Goal: Transaction & Acquisition: Obtain resource

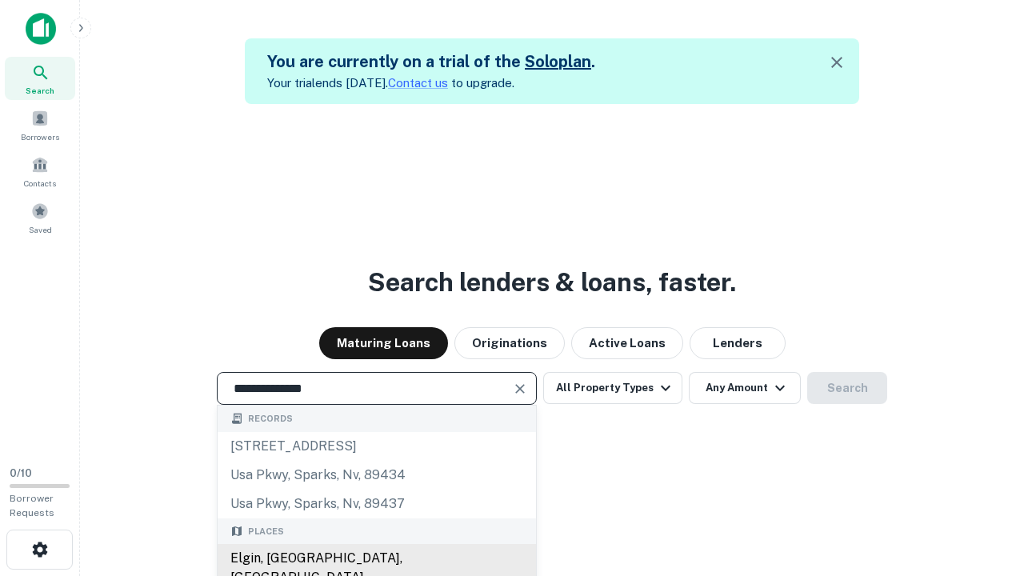
click at [376, 558] on div "Elgin, IL, USA" at bounding box center [377, 568] width 318 height 48
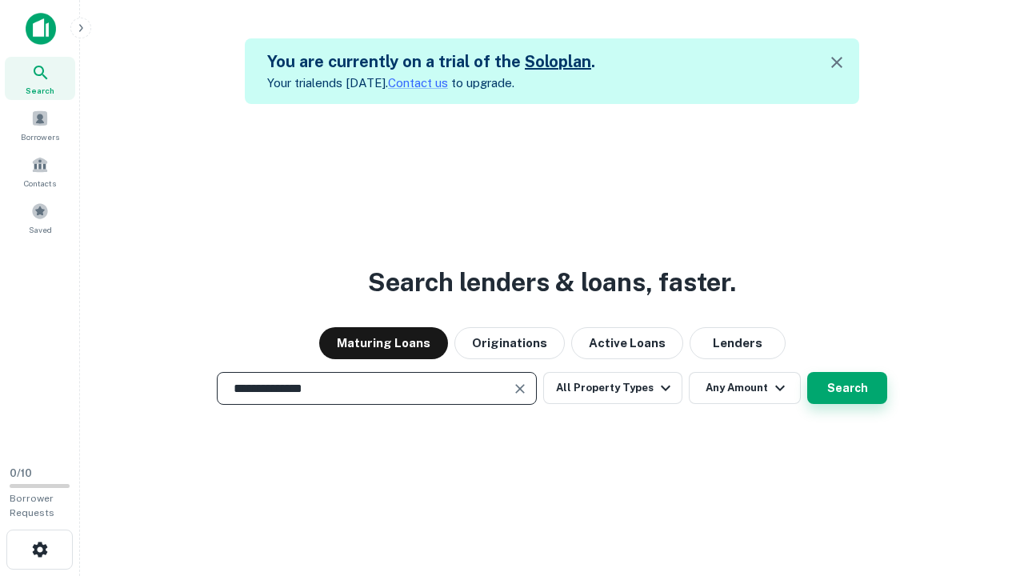
type input "**********"
click at [807, 372] on button "Search" at bounding box center [847, 388] width 80 height 32
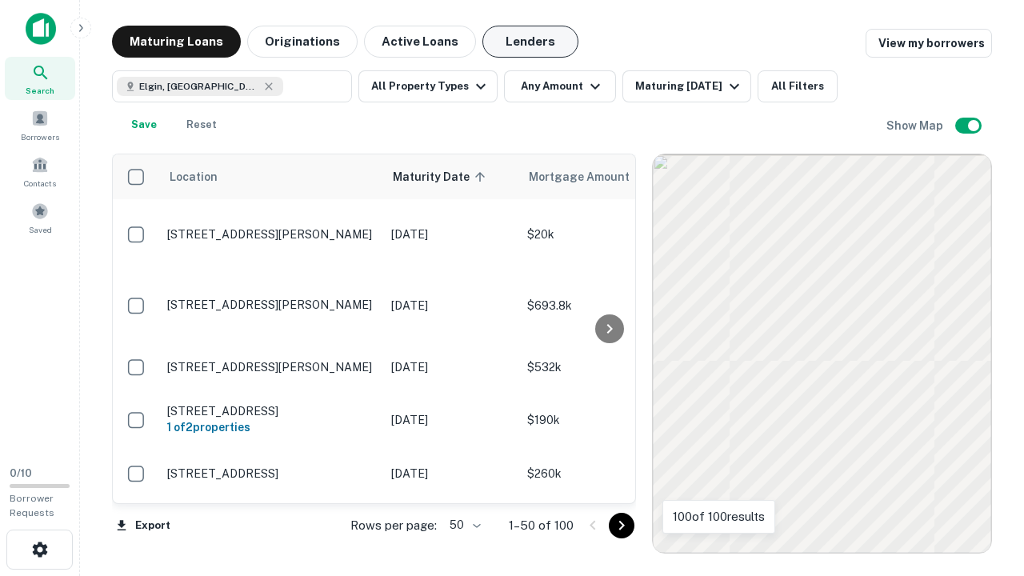
click at [530, 42] on button "Lenders" at bounding box center [530, 42] width 96 height 32
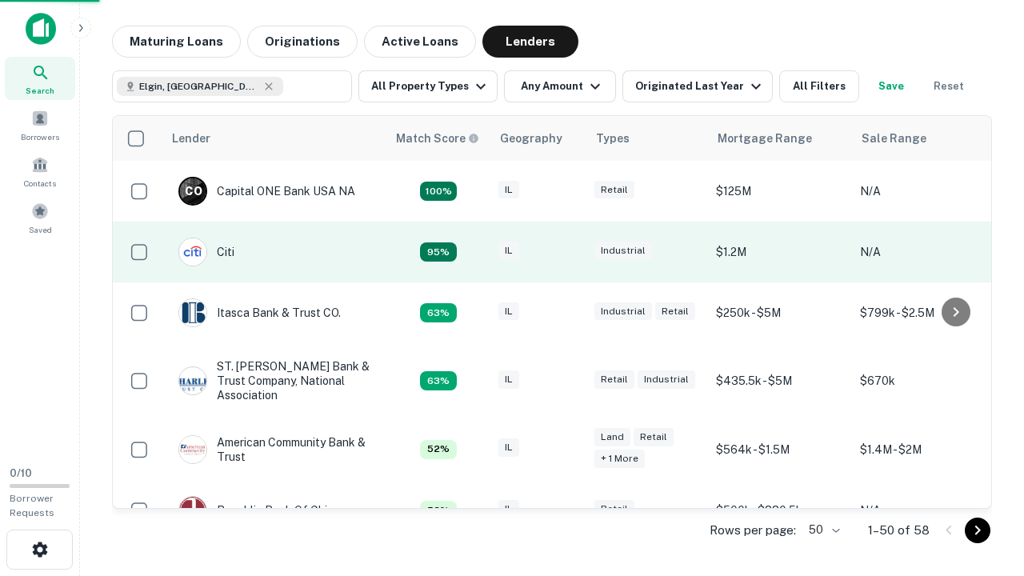
click at [568, 252] on div "IL" at bounding box center [538, 252] width 80 height 22
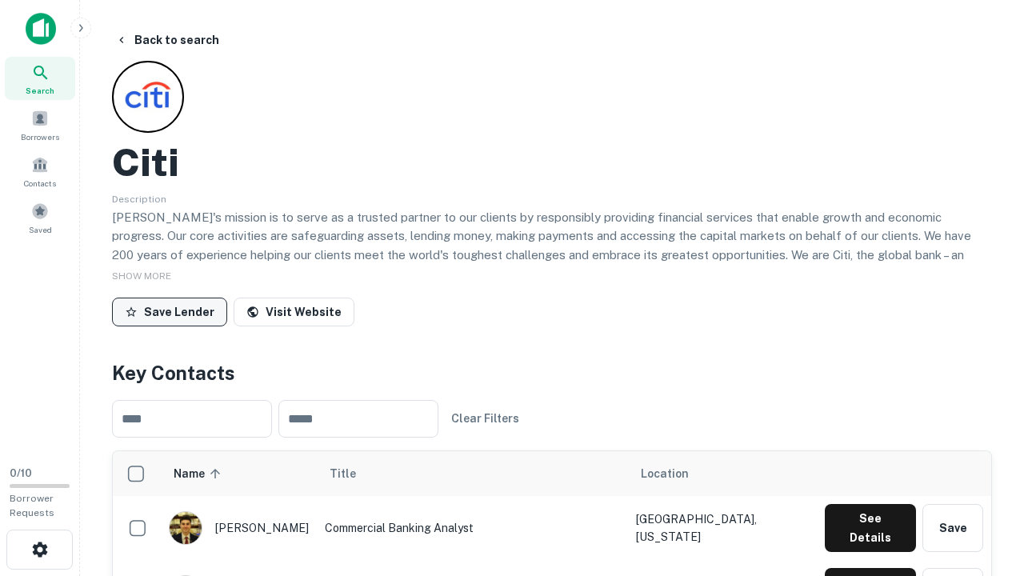
click at [170, 311] on button "Save Lender" at bounding box center [169, 311] width 115 height 29
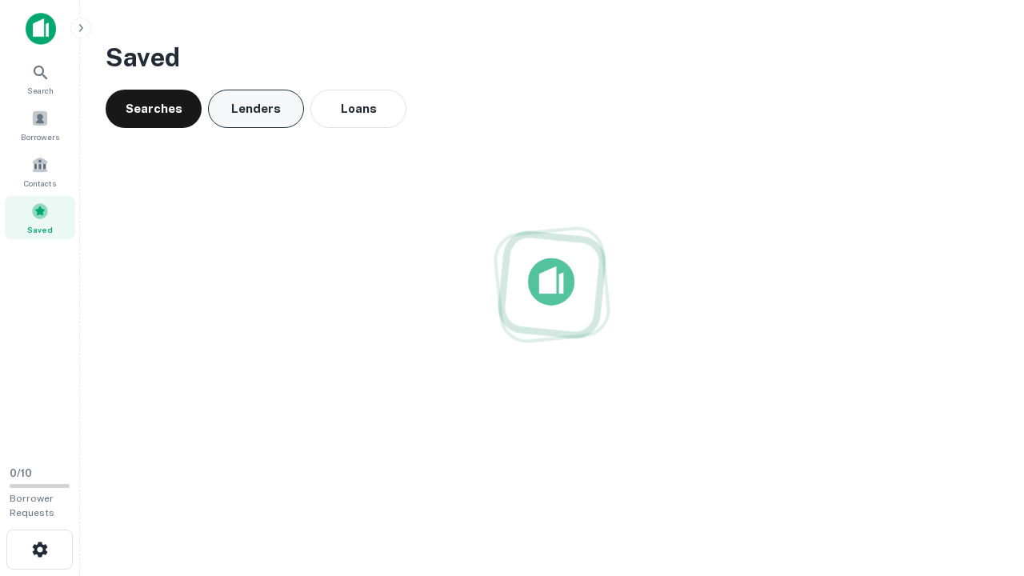
click at [256, 109] on button "Lenders" at bounding box center [256, 109] width 96 height 38
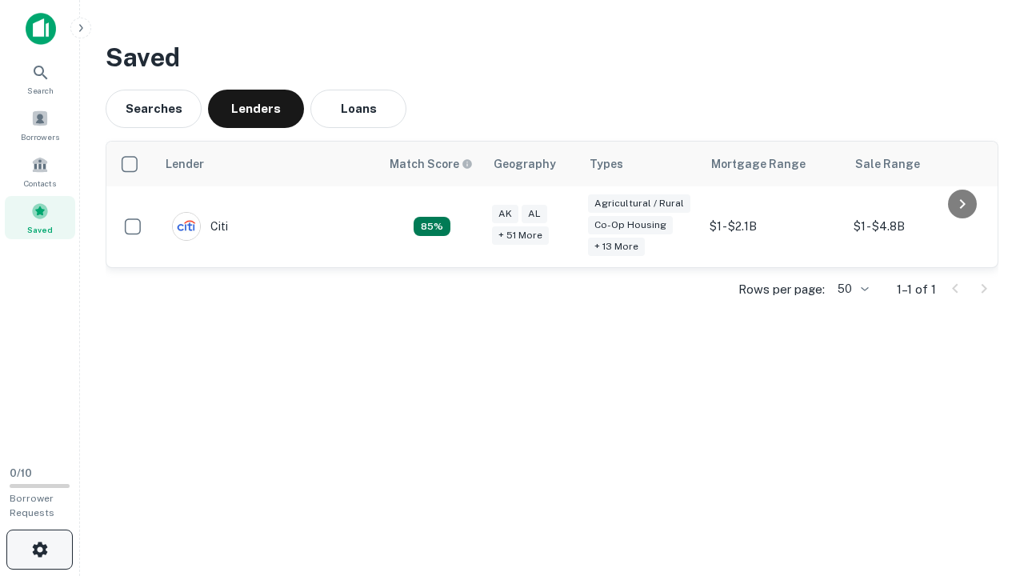
click at [39, 549] on icon "button" at bounding box center [39, 549] width 19 height 19
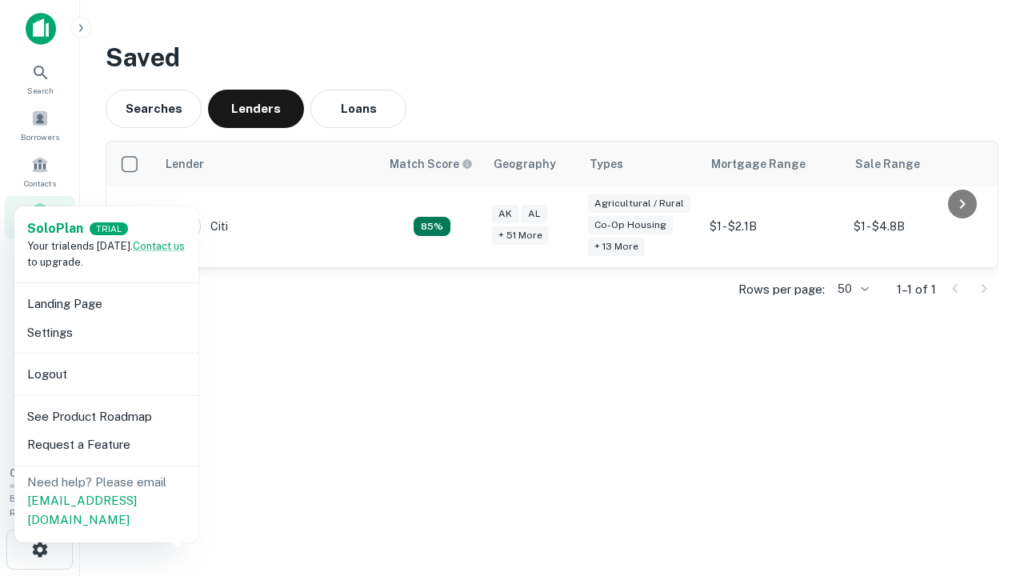
click at [106, 373] on li "Logout" at bounding box center [106, 374] width 171 height 29
